Goal: Information Seeking & Learning: Understand process/instructions

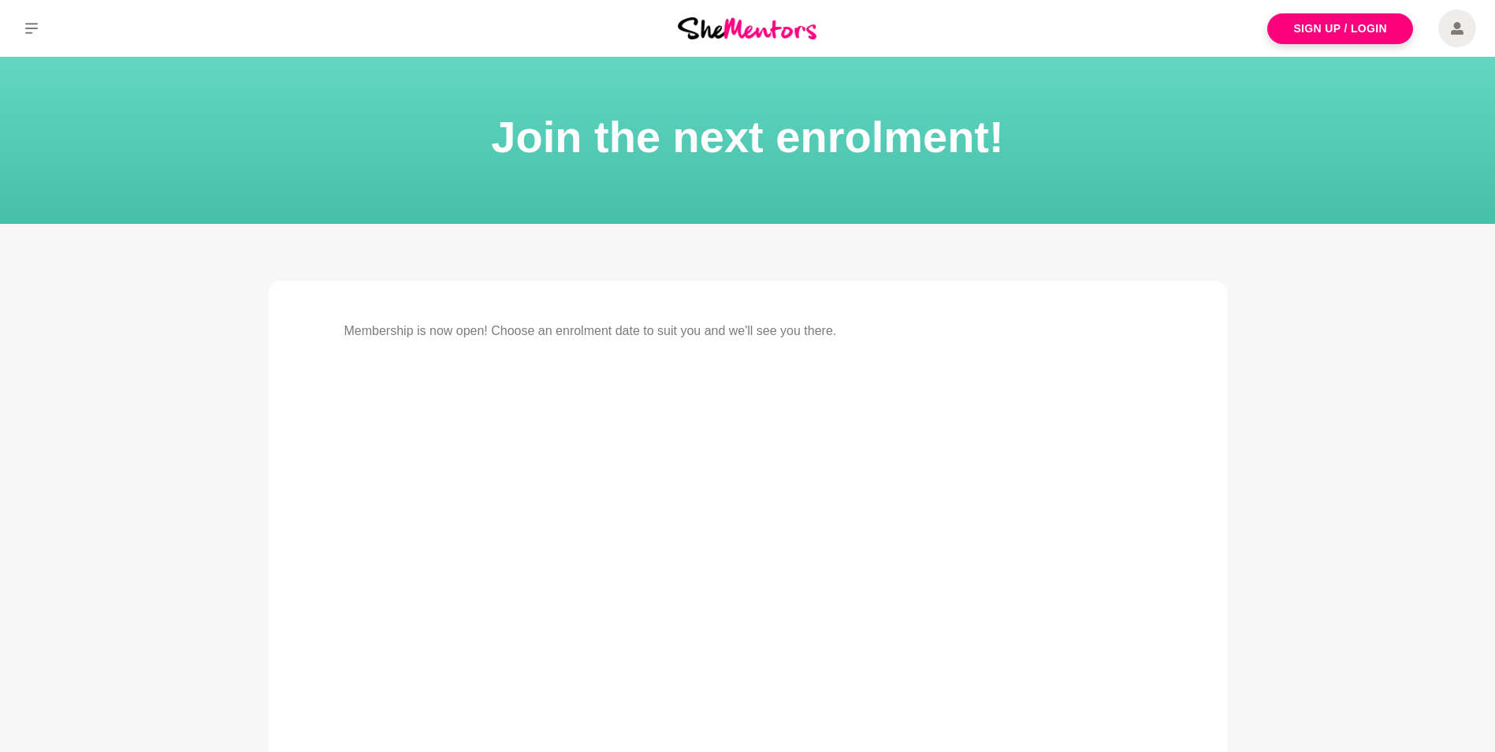
click at [726, 34] on img at bounding box center [747, 27] width 139 height 21
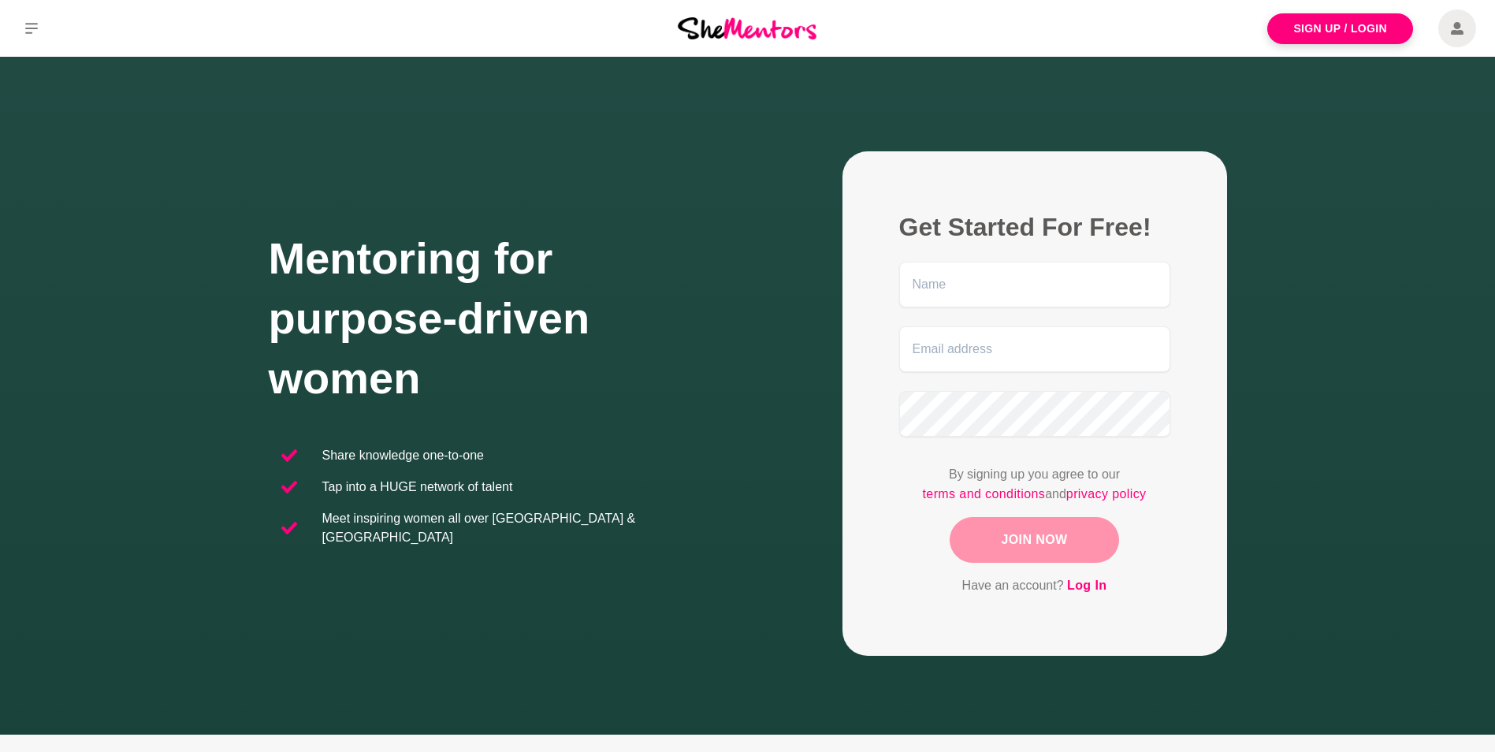
click at [1465, 24] on span at bounding box center [1457, 28] width 38 height 38
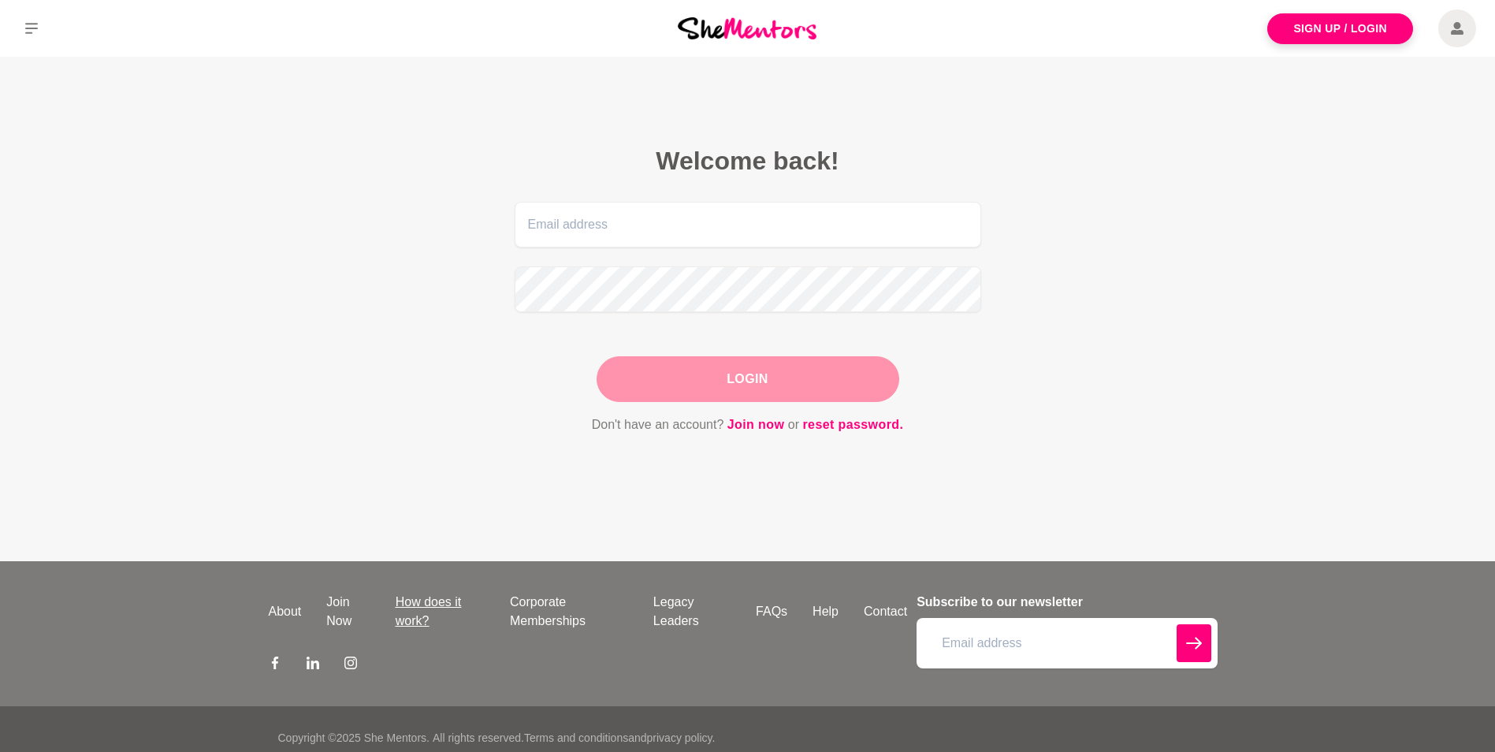
click at [437, 625] on link "How does it work?" at bounding box center [440, 612] width 114 height 38
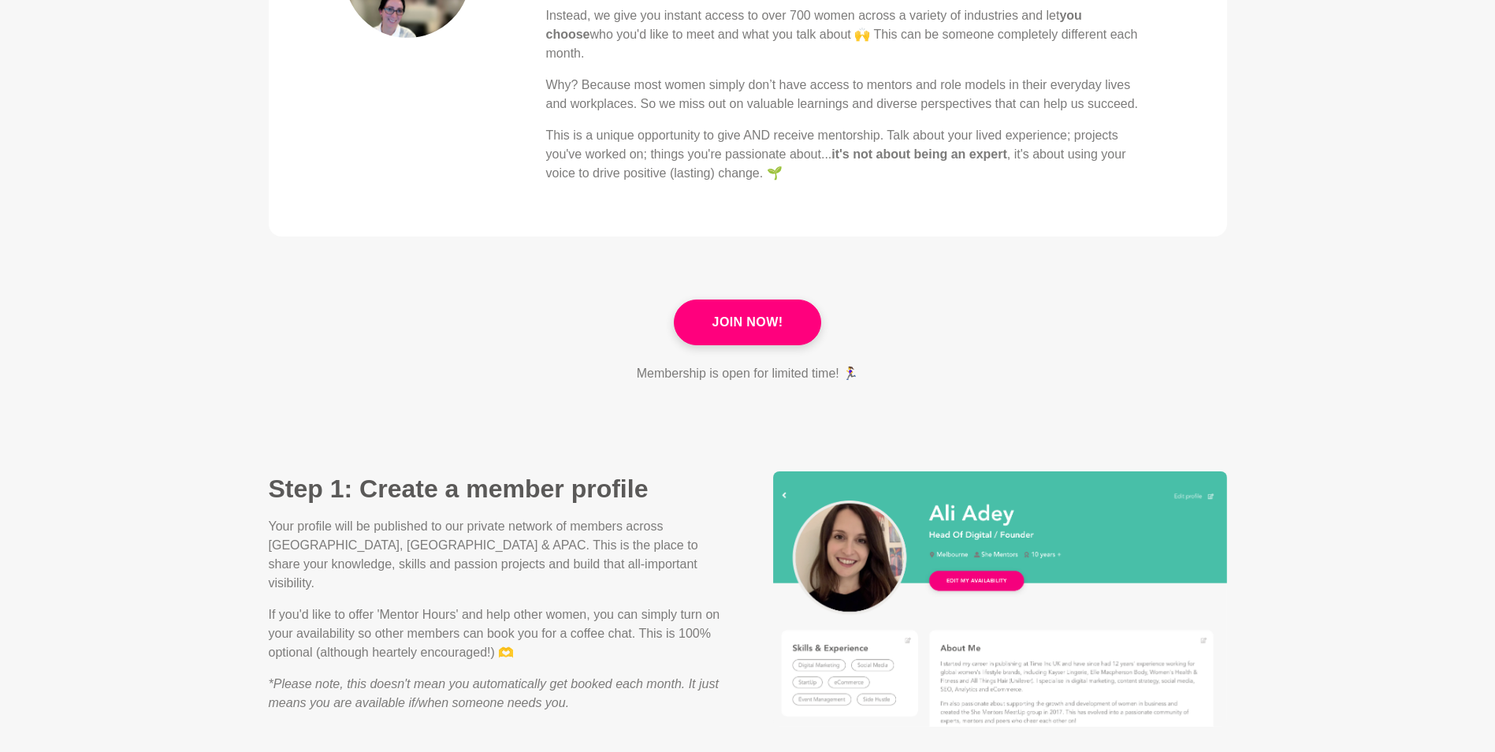
scroll to position [1103, 0]
